Goal: Task Accomplishment & Management: Use online tool/utility

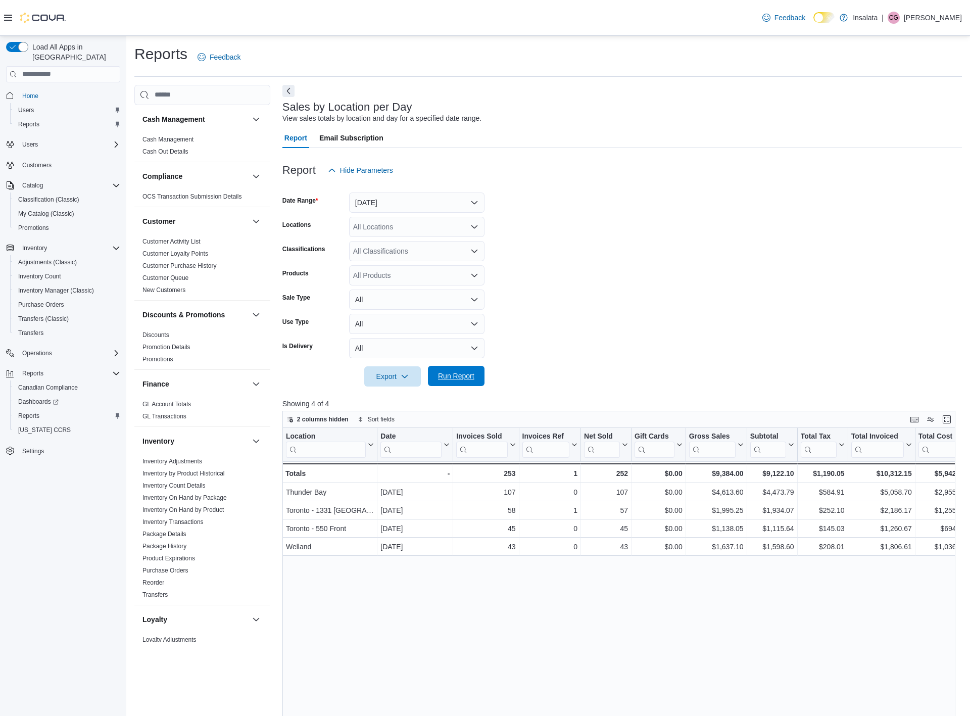
scroll to position [392, 0]
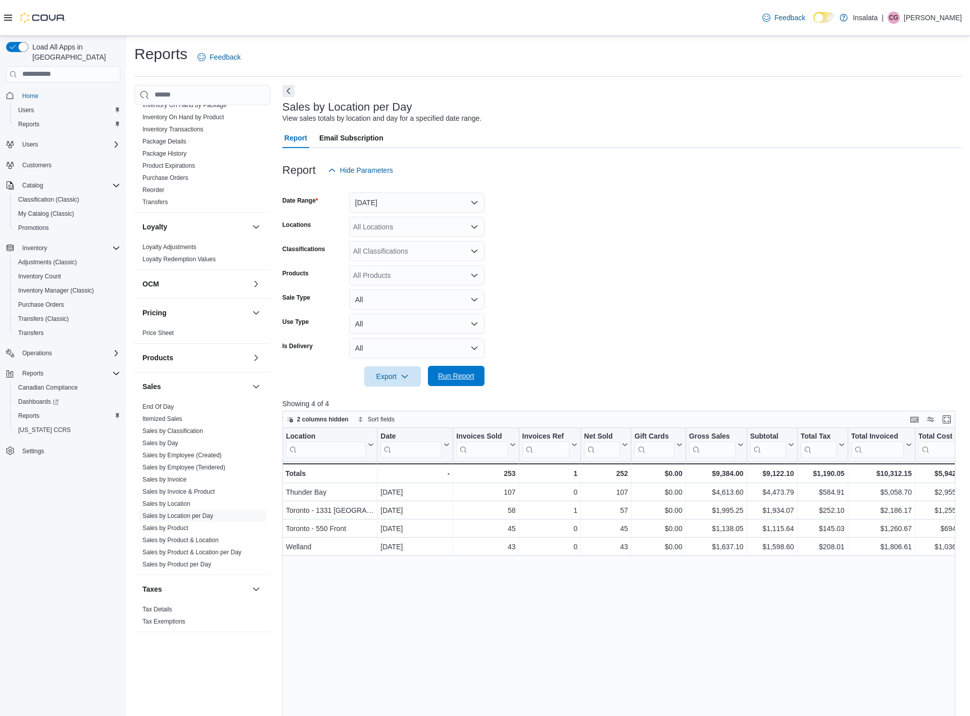
click at [463, 376] on span "Run Report" at bounding box center [456, 376] width 36 height 10
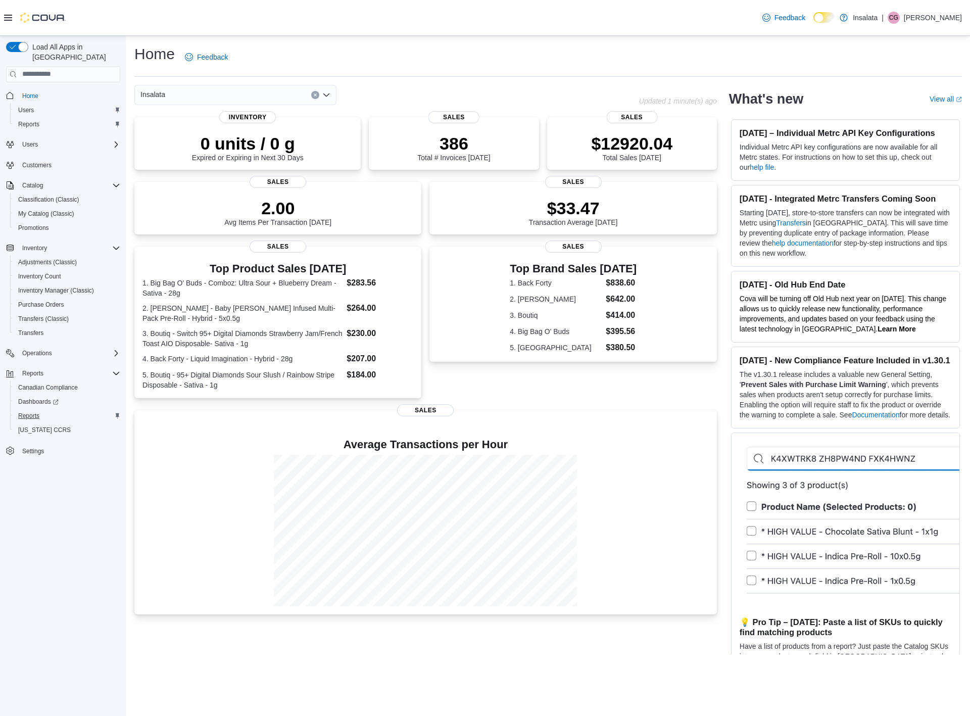
click at [31, 412] on span "Reports" at bounding box center [28, 416] width 21 height 8
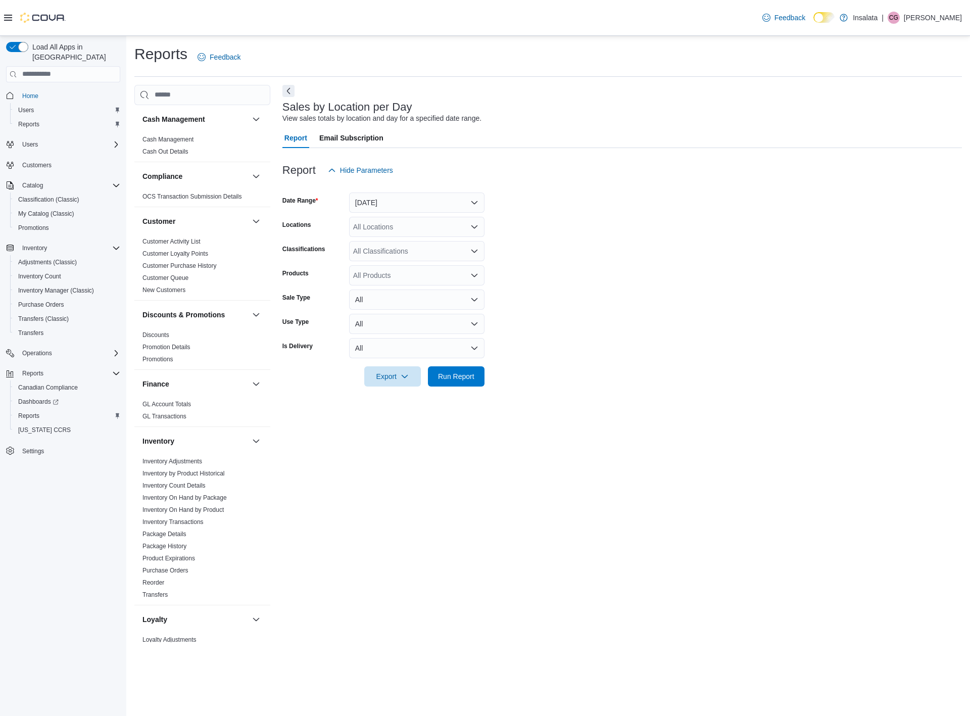
click at [474, 204] on button "Yesterday" at bounding box center [416, 202] width 135 height 20
click at [408, 247] on span "[DATE]" at bounding box center [422, 242] width 115 height 12
click at [468, 374] on span "Run Report" at bounding box center [456, 376] width 36 height 10
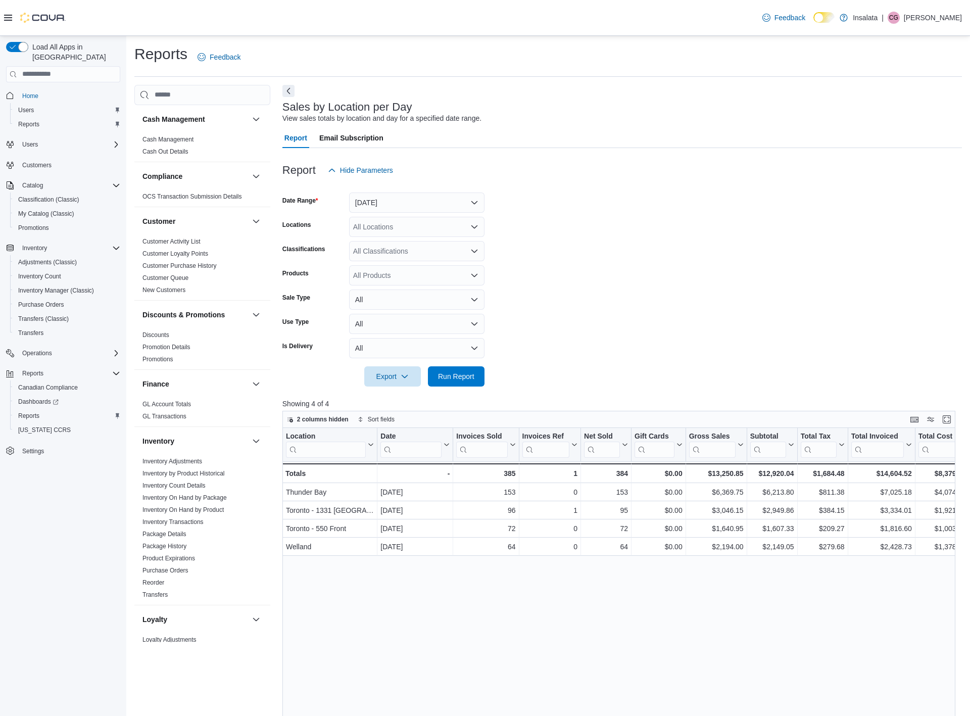
click at [930, 19] on p "[PERSON_NAME]" at bounding box center [933, 18] width 58 height 12
click at [906, 109] on span "Sign Out" at bounding box center [896, 105] width 27 height 10
